Goal: Find specific page/section: Find specific page/section

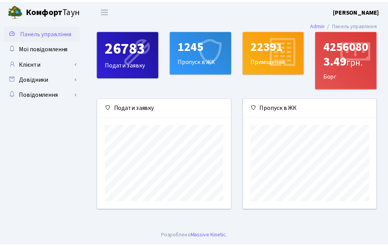
scroll to position [111, 135]
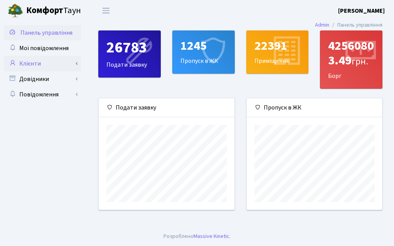
click at [54, 61] on link "Клієнти" at bounding box center [42, 63] width 77 height 15
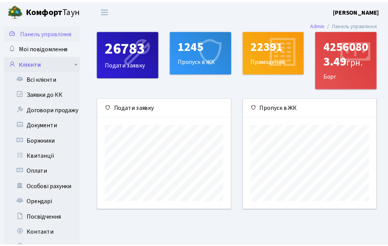
scroll to position [385031, 385010]
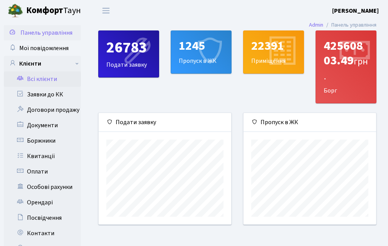
click at [57, 79] on link "Всі клієнти" at bounding box center [42, 78] width 77 height 15
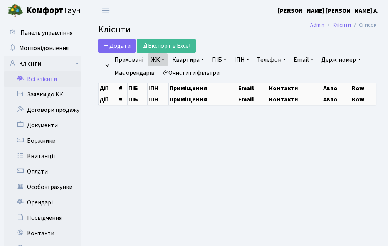
select select "25"
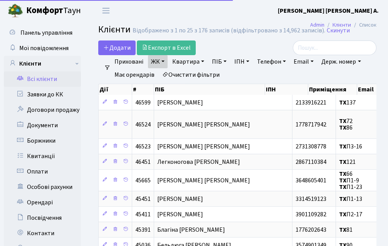
click at [166, 60] on link "ЖК" at bounding box center [158, 61] width 20 height 13
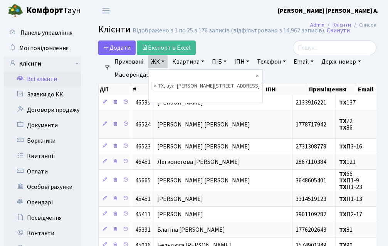
click at [176, 17] on header "Комфорт Таун Туренко І. А. Мій обліковий запис Вийти" at bounding box center [194, 10] width 388 height 21
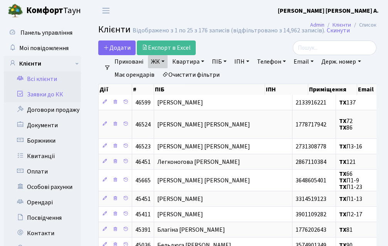
click at [59, 93] on link "Заявки до КК" at bounding box center [42, 94] width 77 height 15
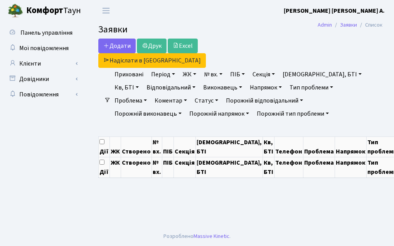
select select "25"
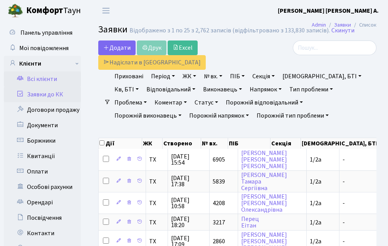
click at [57, 76] on link "Всі клієнти" at bounding box center [42, 78] width 77 height 15
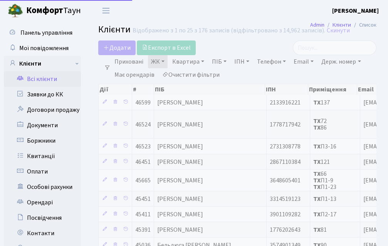
select select "25"
